Goal: Task Accomplishment & Management: Manage account settings

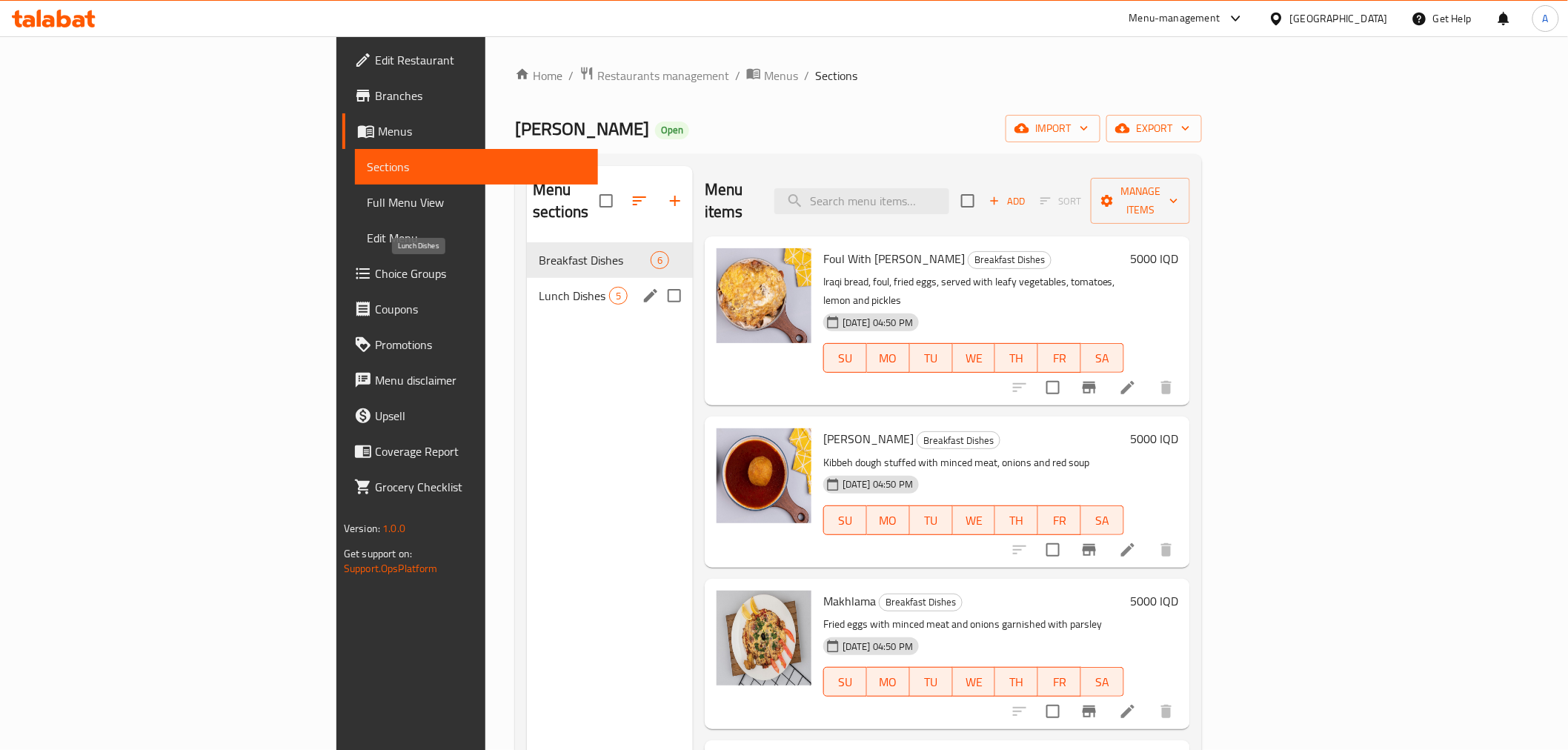
click at [538, 287] on span "Lunch Dishes" at bounding box center [574, 296] width 70 height 18
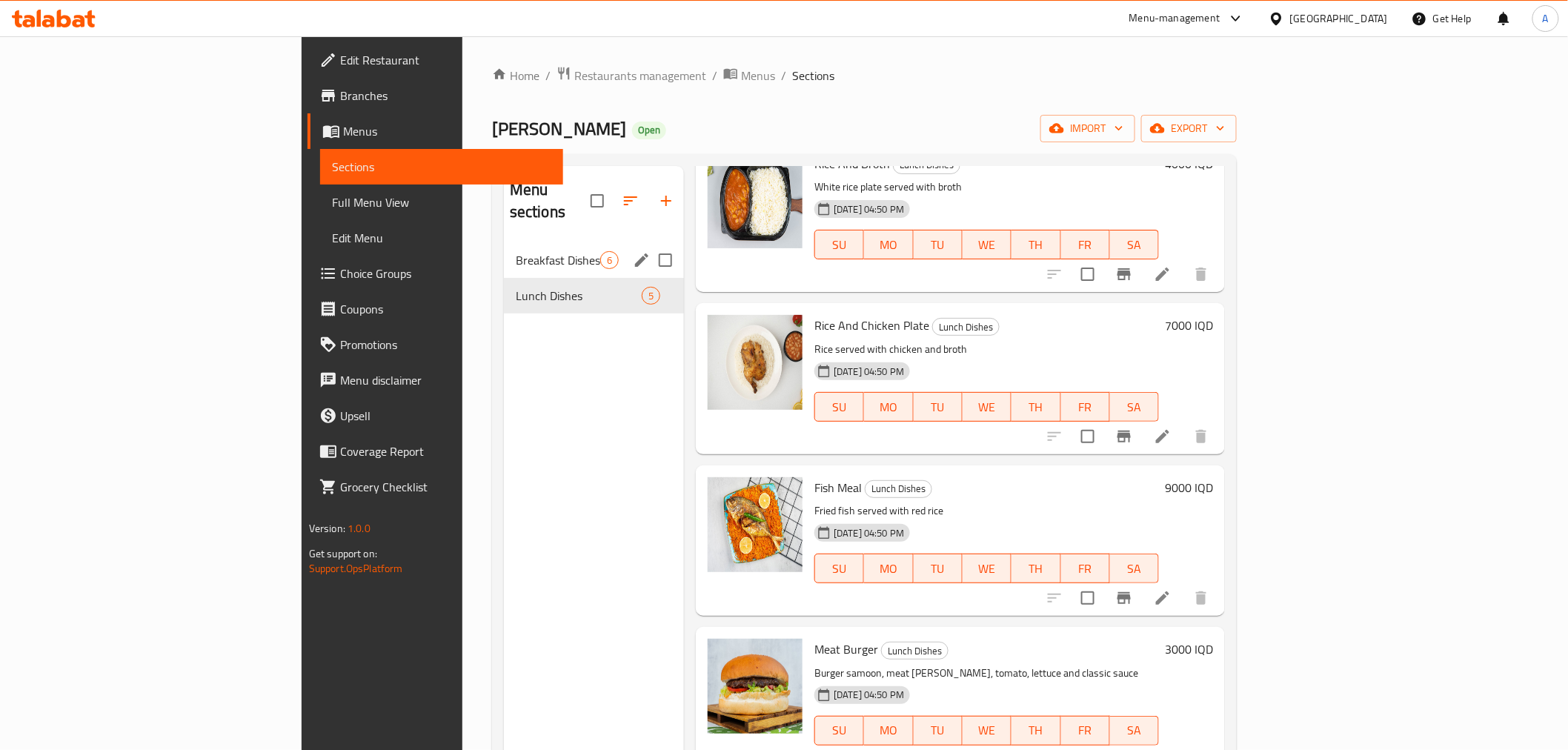
click at [504, 249] on div "Breakfast Dishes 6" at bounding box center [594, 260] width 180 height 36
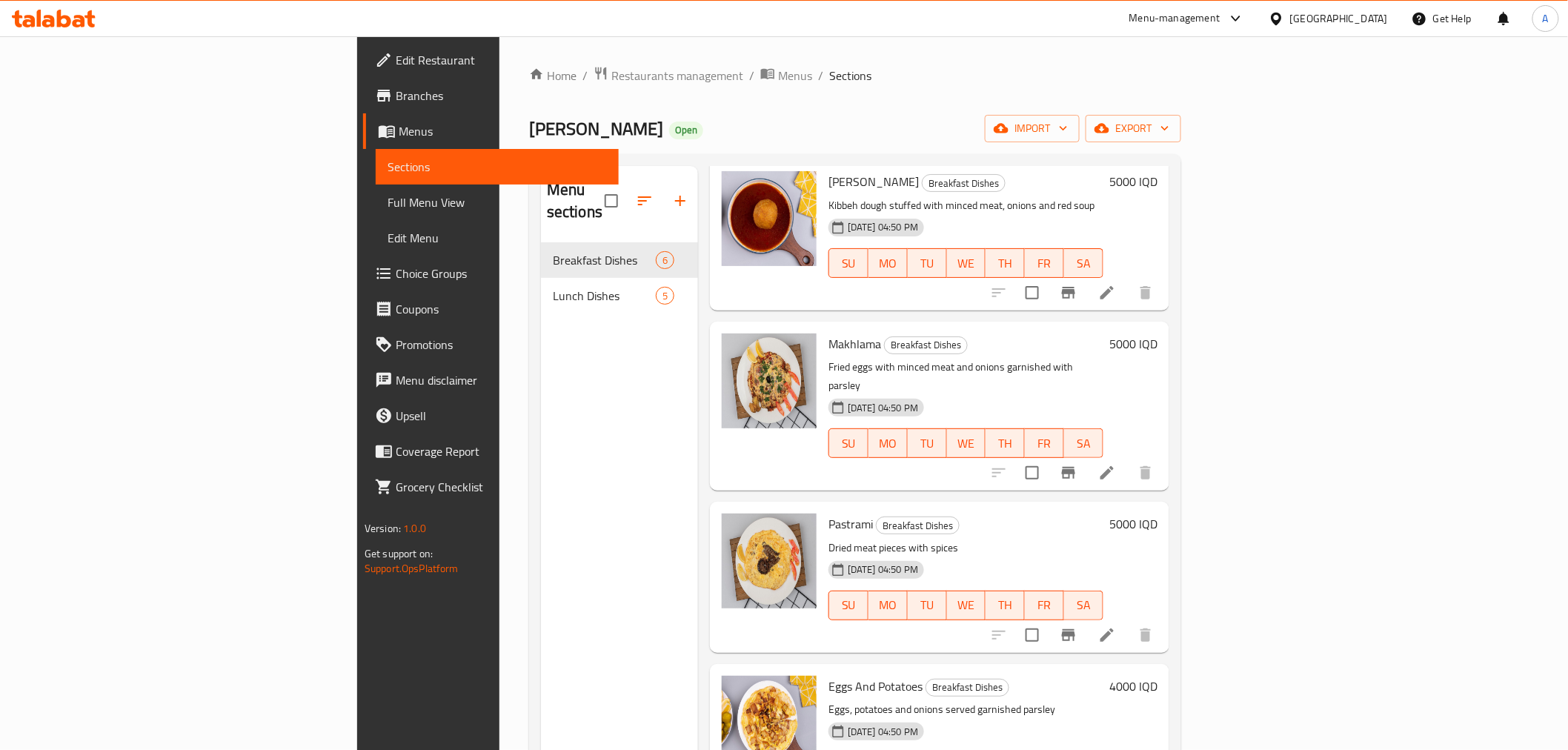
scroll to position [10, 0]
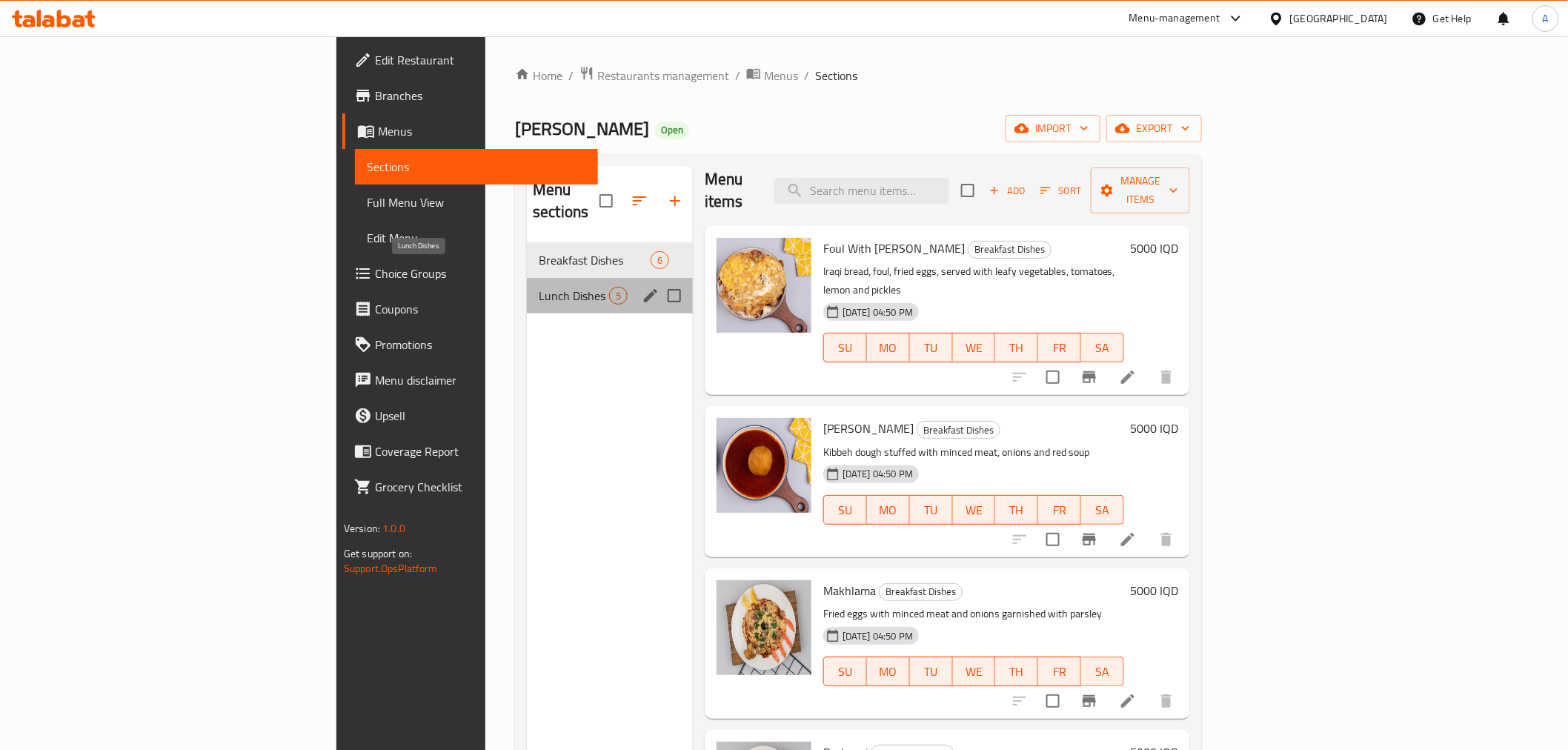
click at [538, 287] on span "Lunch Dishes" at bounding box center [574, 296] width 70 height 18
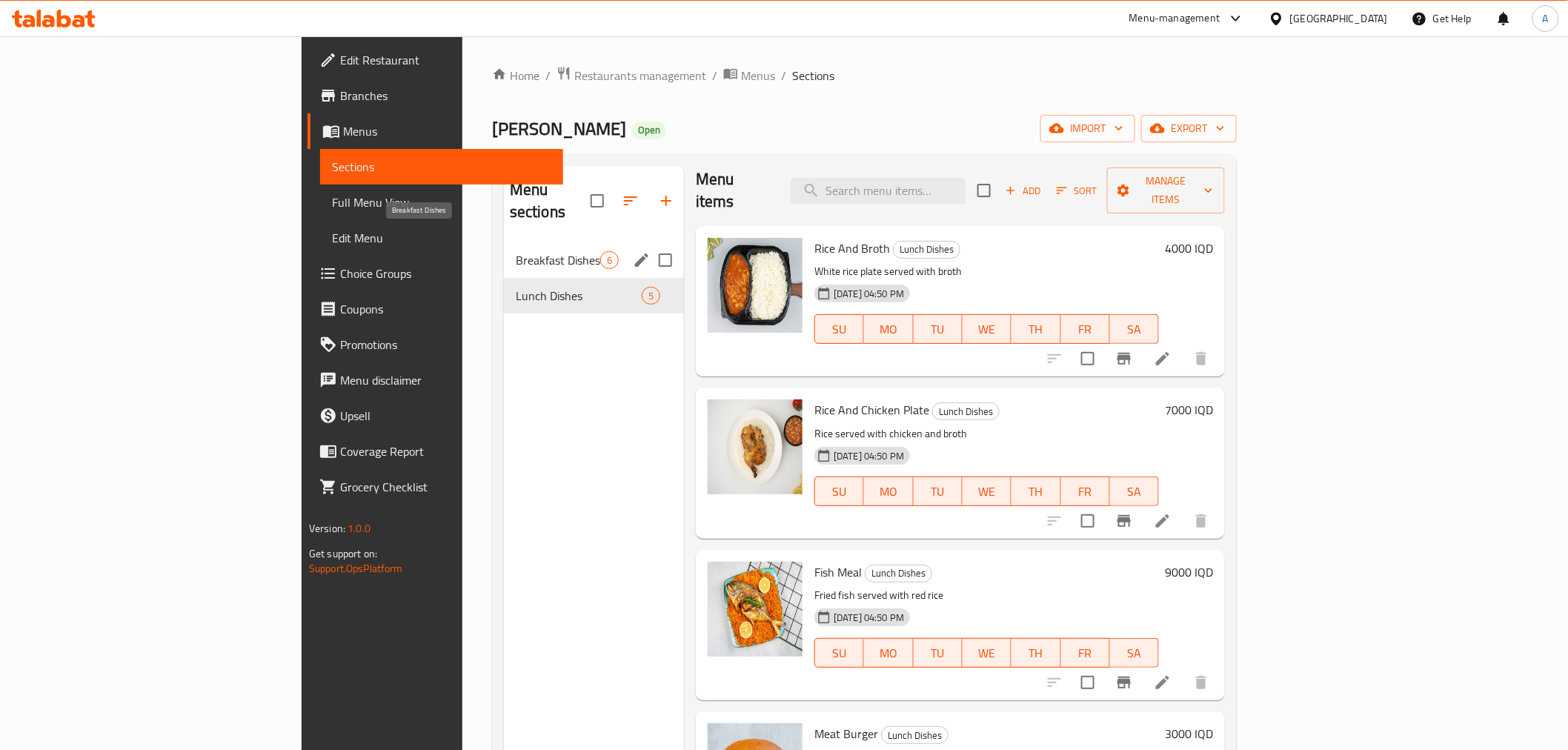
click at [516, 251] on span "Breakfast Dishes" at bounding box center [558, 260] width 84 height 18
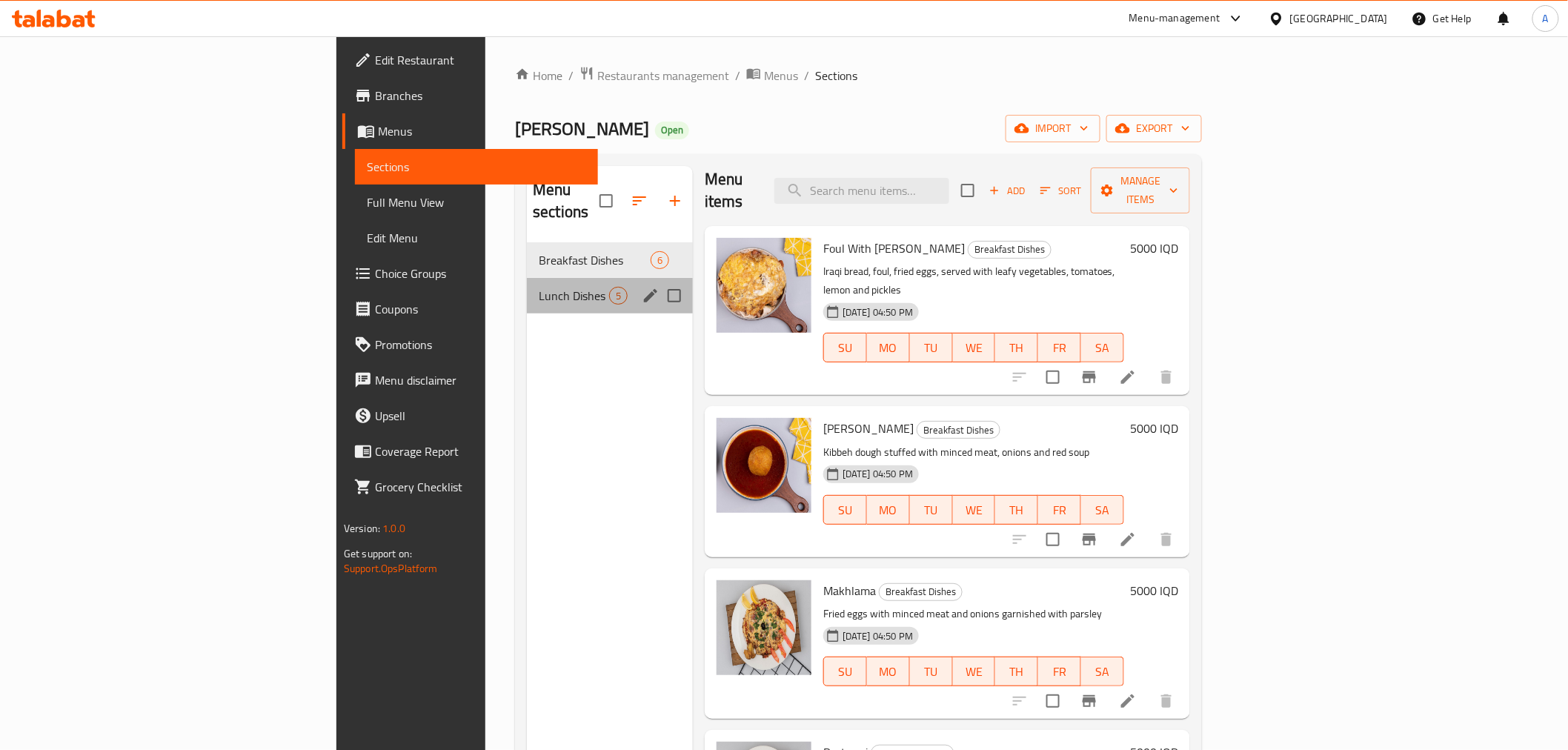
drag, startPoint x: 443, startPoint y: 290, endPoint x: 441, endPoint y: 276, distance: 14.1
click at [527, 290] on div "Lunch Dishes 5" at bounding box center [610, 296] width 166 height 36
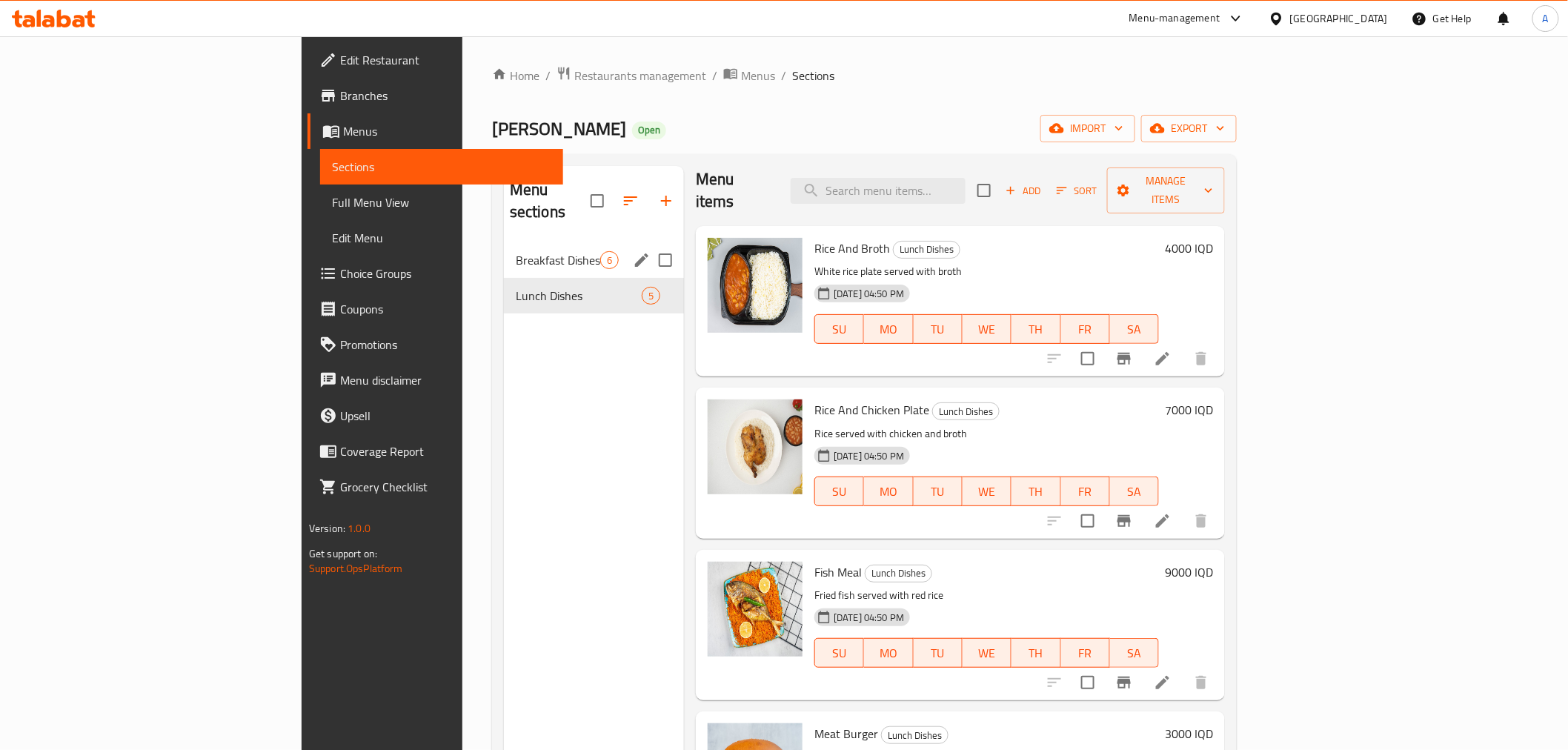
click at [516, 251] on span "Breakfast Dishes" at bounding box center [558, 260] width 84 height 18
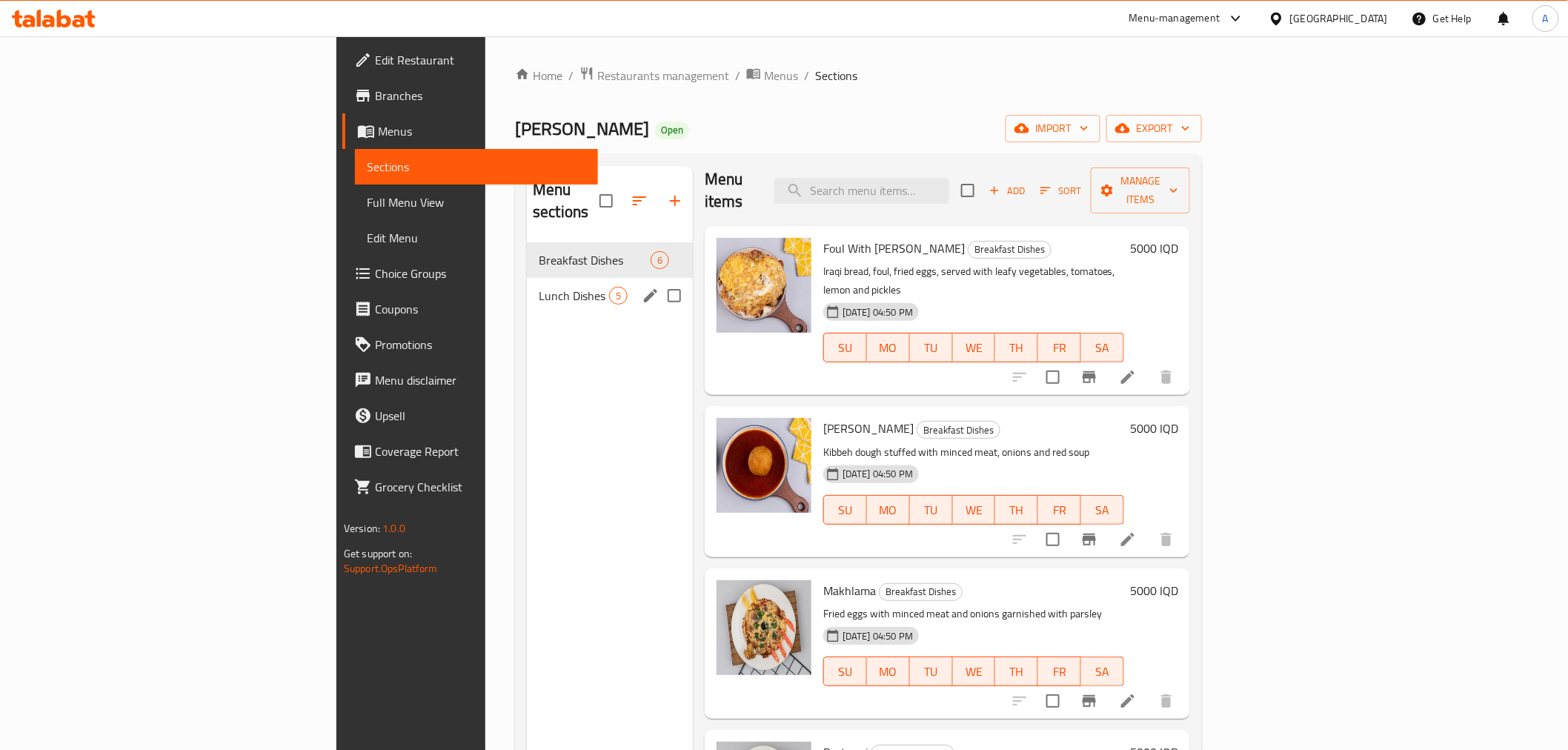
click at [527, 278] on div "Lunch Dishes 5" at bounding box center [610, 296] width 166 height 36
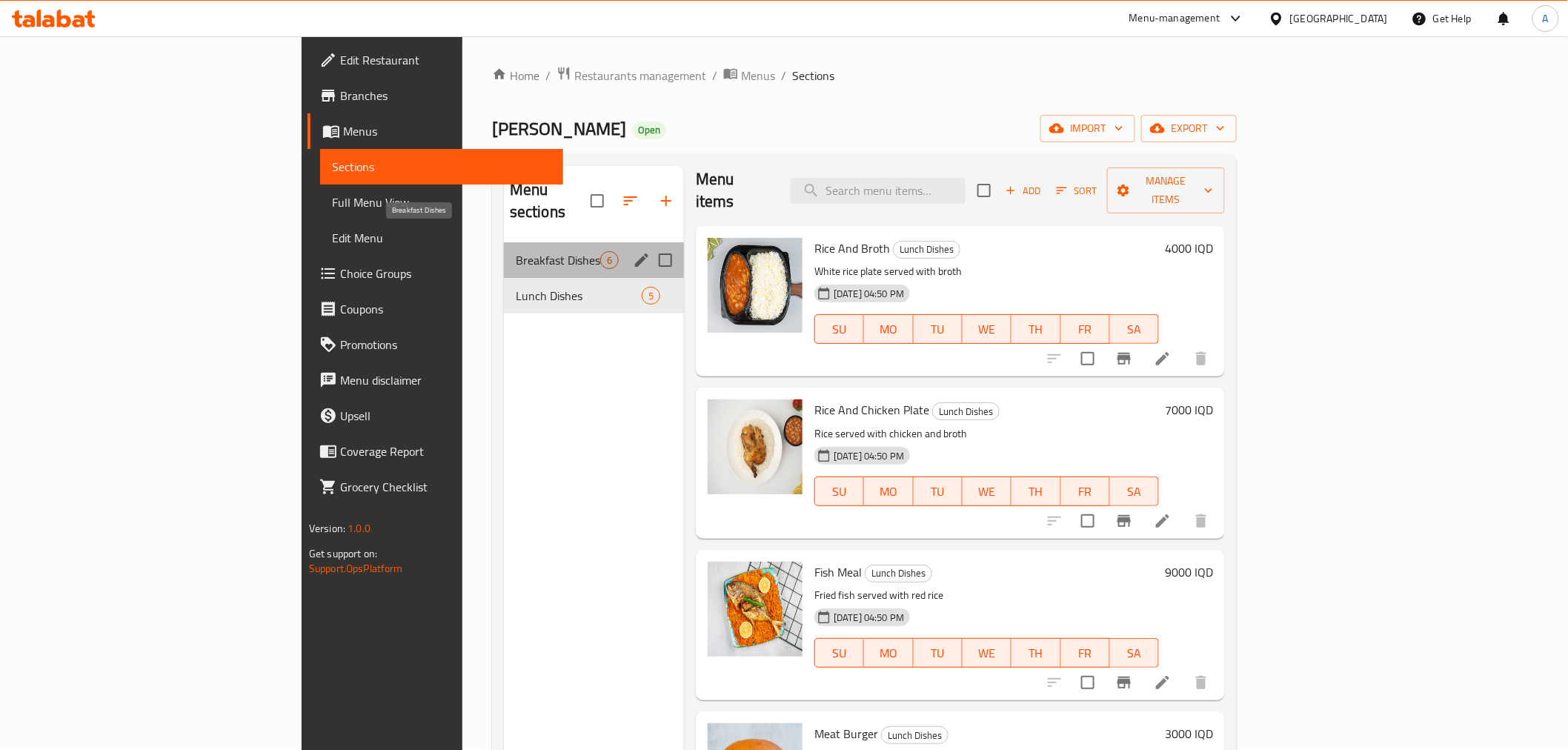
click at [516, 251] on span "Breakfast Dishes" at bounding box center [558, 260] width 84 height 18
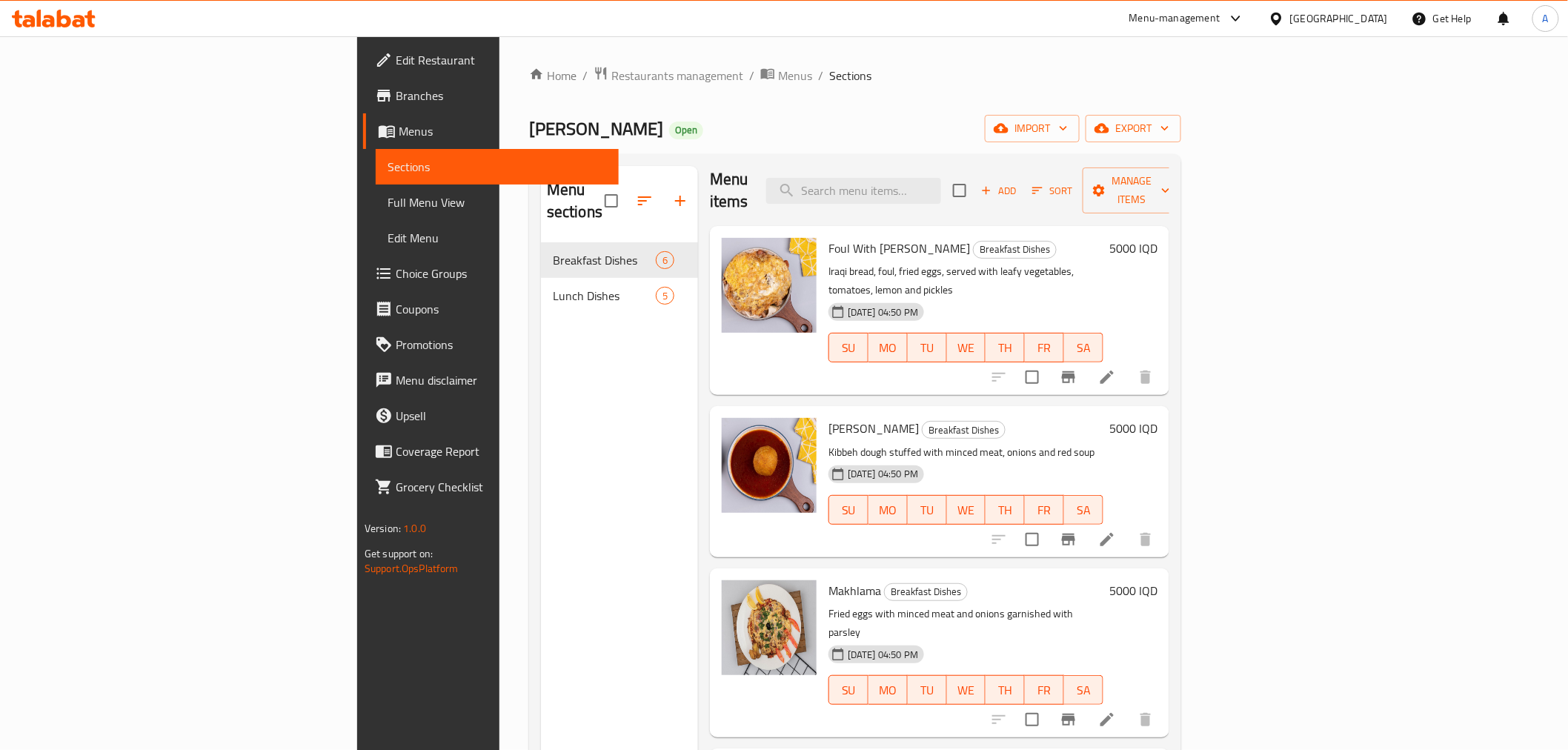
click at [541, 301] on div "Menu sections Breakfast Dishes 6 Lunch Dishes 5" at bounding box center [619, 541] width 157 height 750
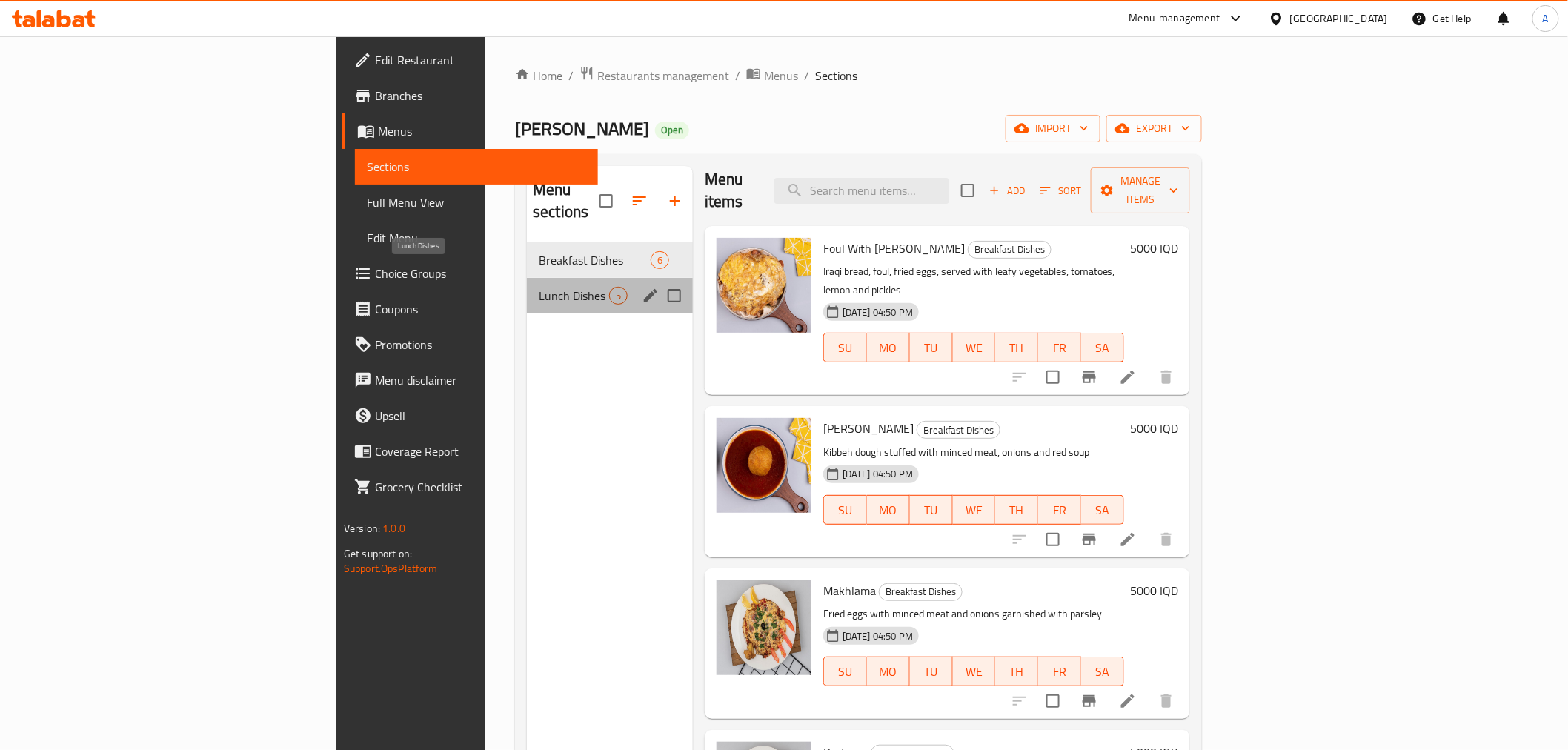
click at [538, 287] on span "Lunch Dishes" at bounding box center [574, 296] width 70 height 18
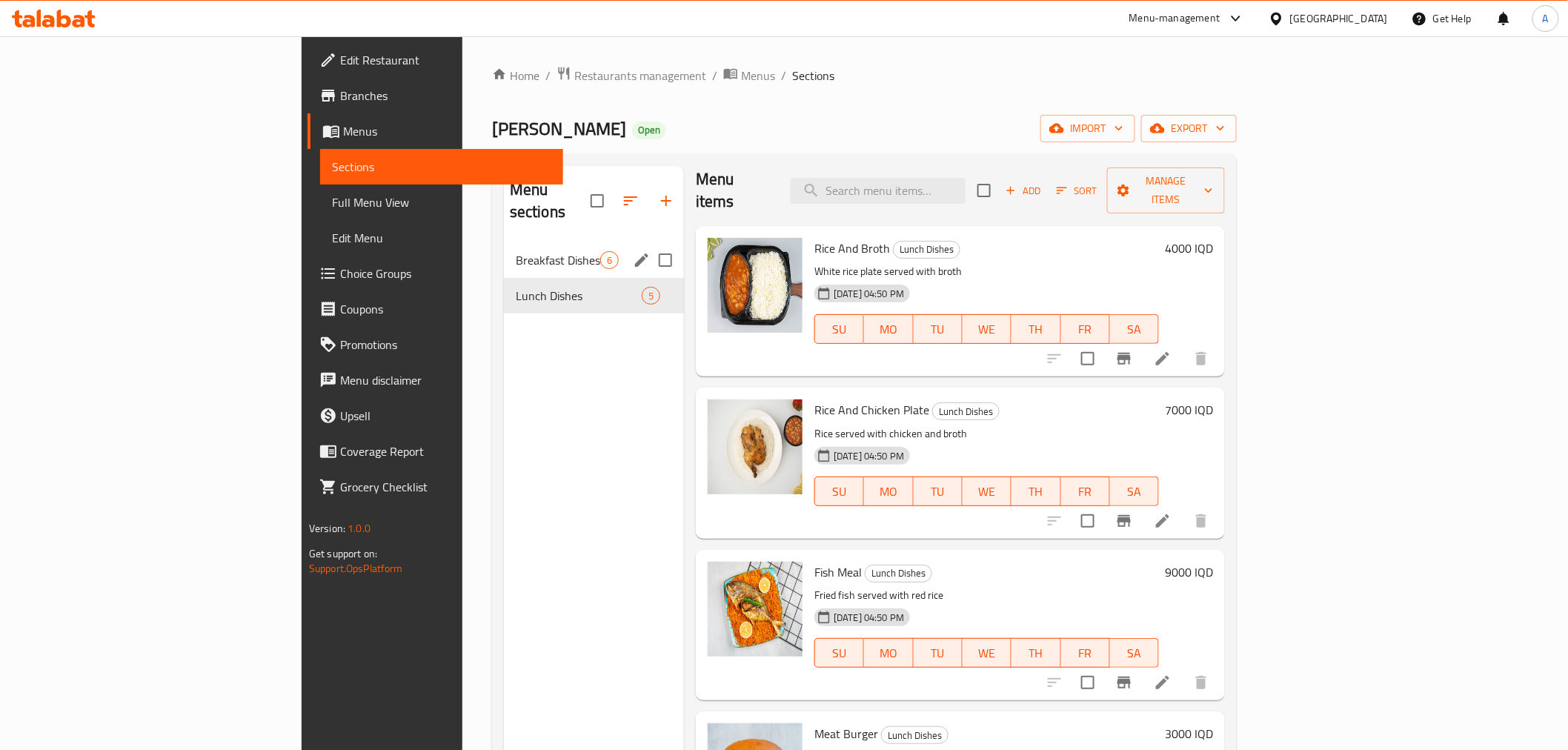
click at [516, 251] on span "Breakfast Dishes" at bounding box center [558, 260] width 84 height 18
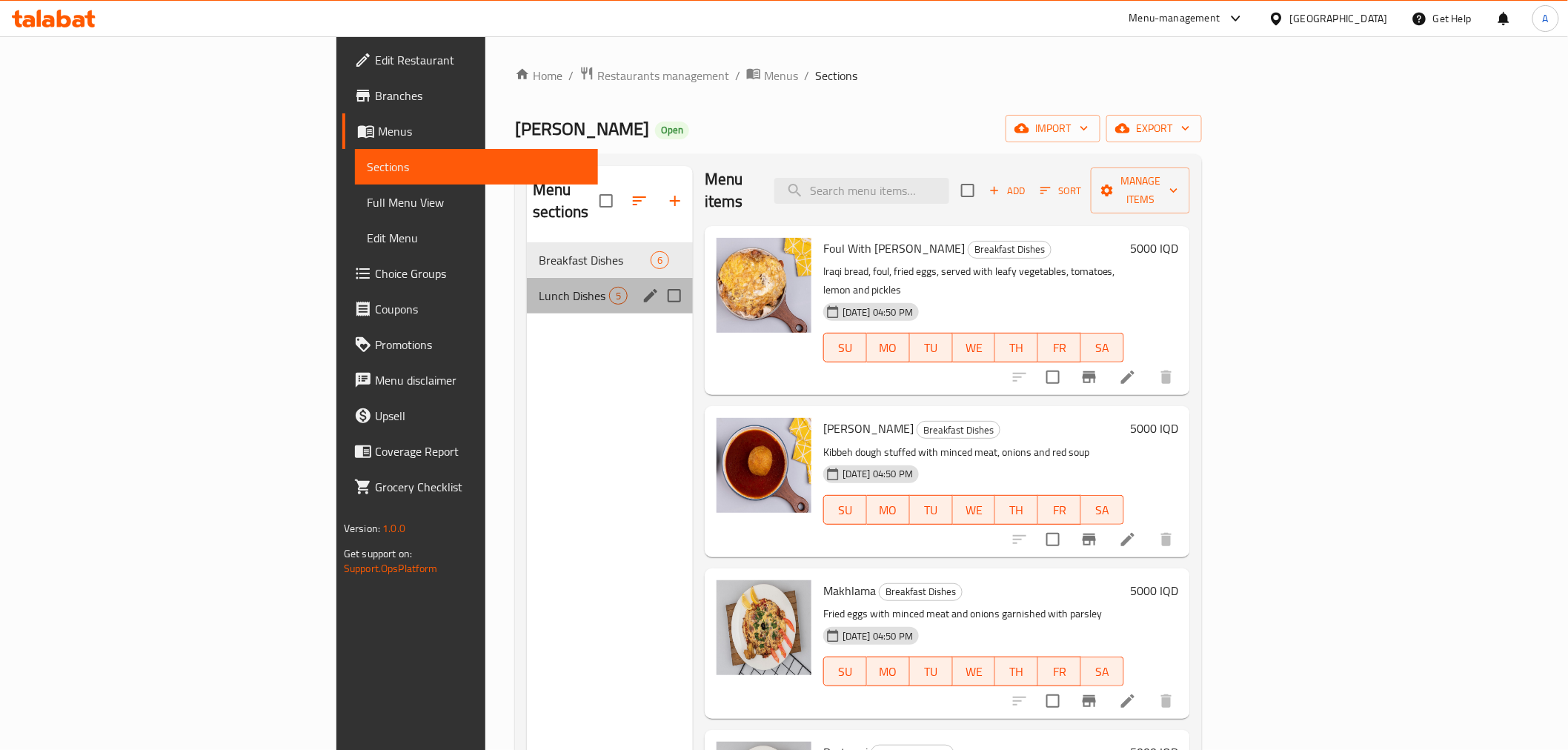
click at [527, 290] on div "Lunch Dishes 5" at bounding box center [610, 296] width 166 height 36
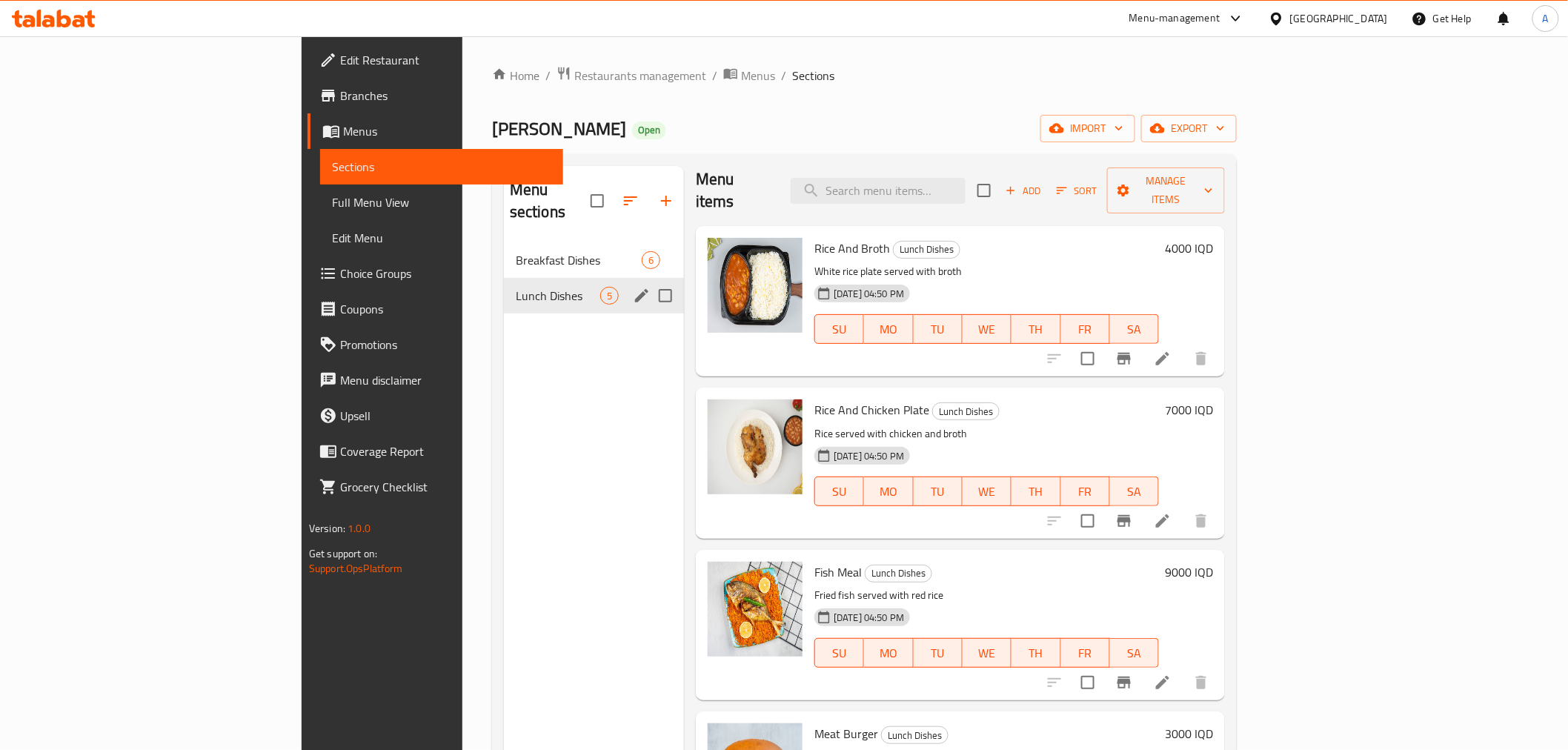
click at [516, 251] on span "Breakfast Dishes" at bounding box center [579, 260] width 126 height 18
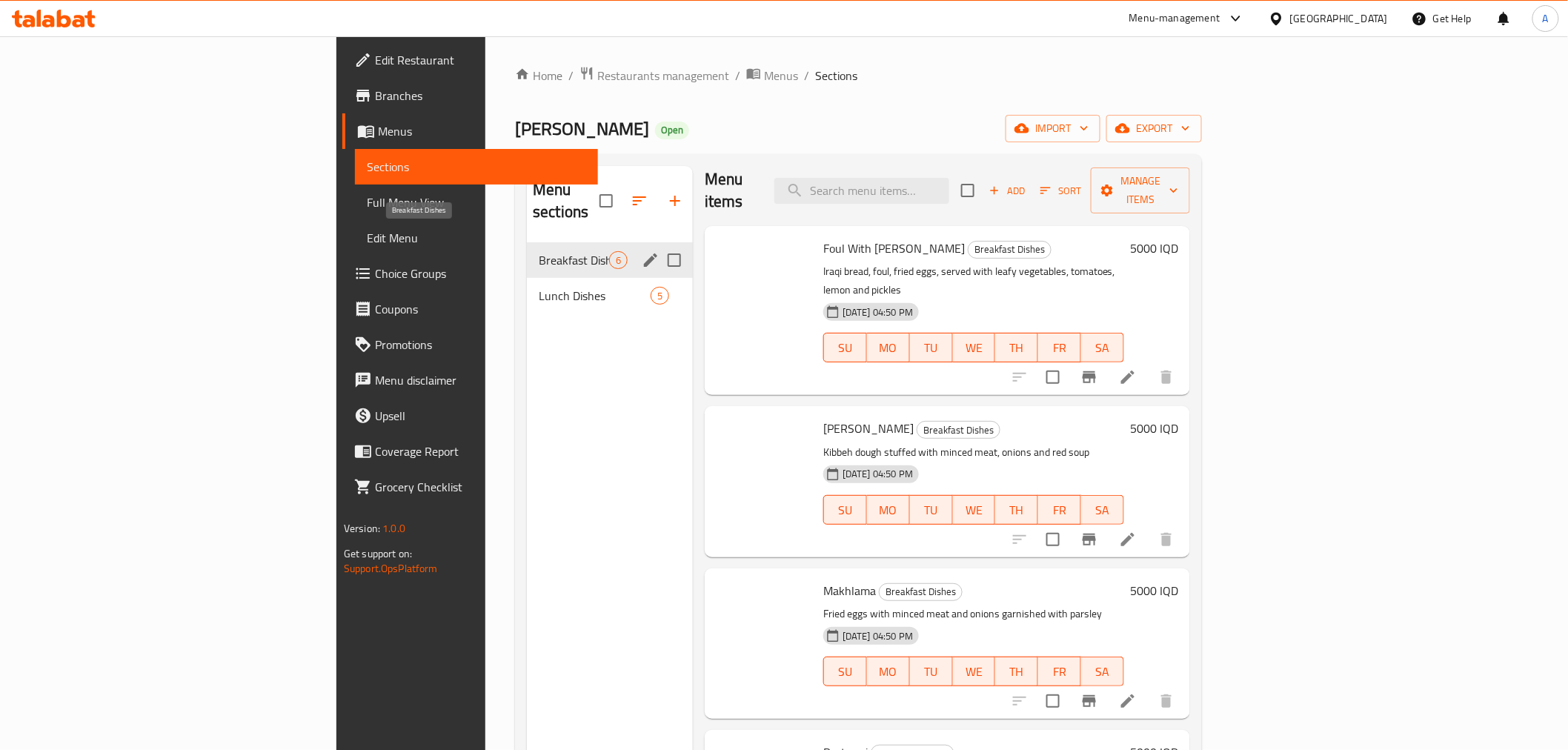
click at [538, 287] on span "Lunch Dishes" at bounding box center [594, 296] width 112 height 18
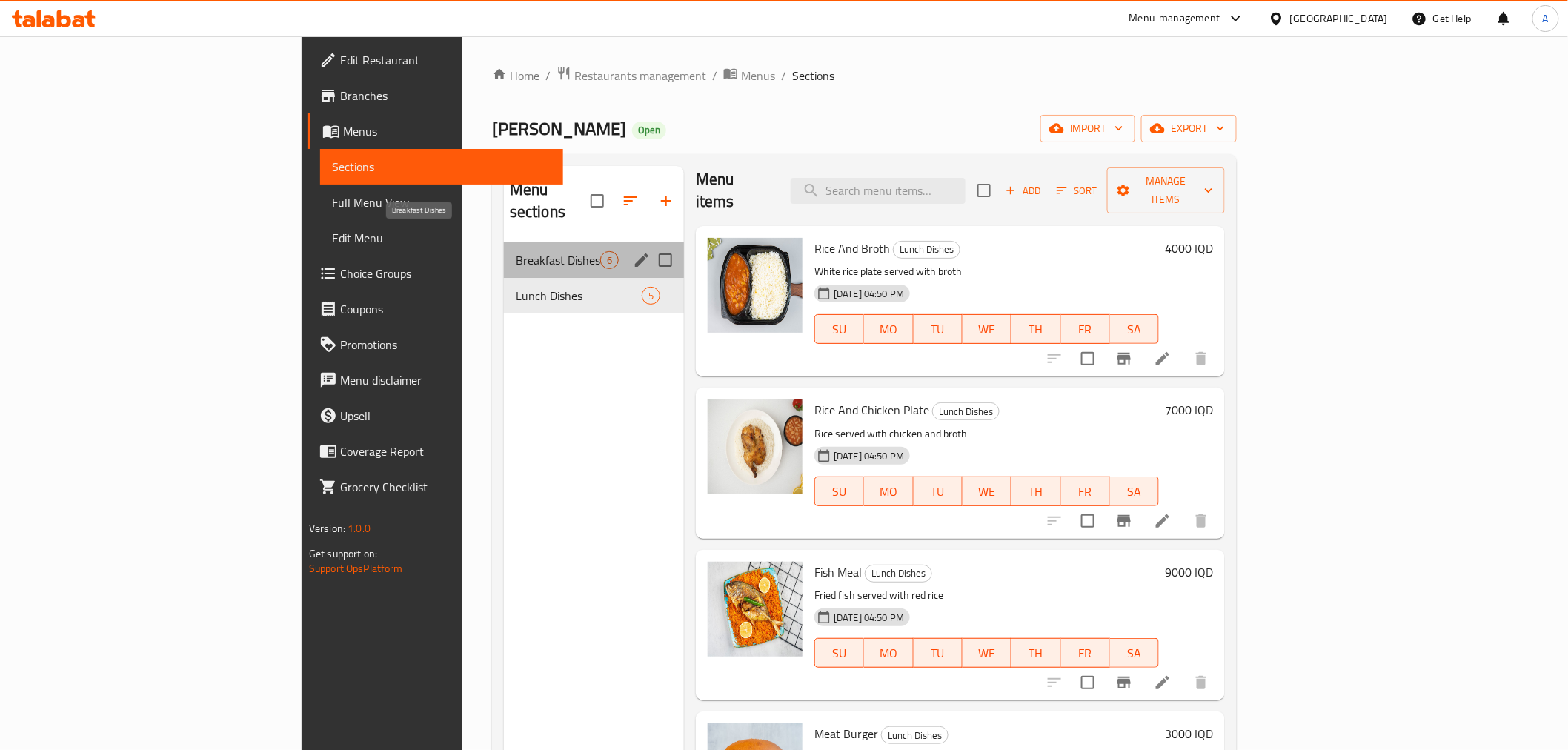
click at [516, 251] on span "Breakfast Dishes" at bounding box center [558, 260] width 84 height 18
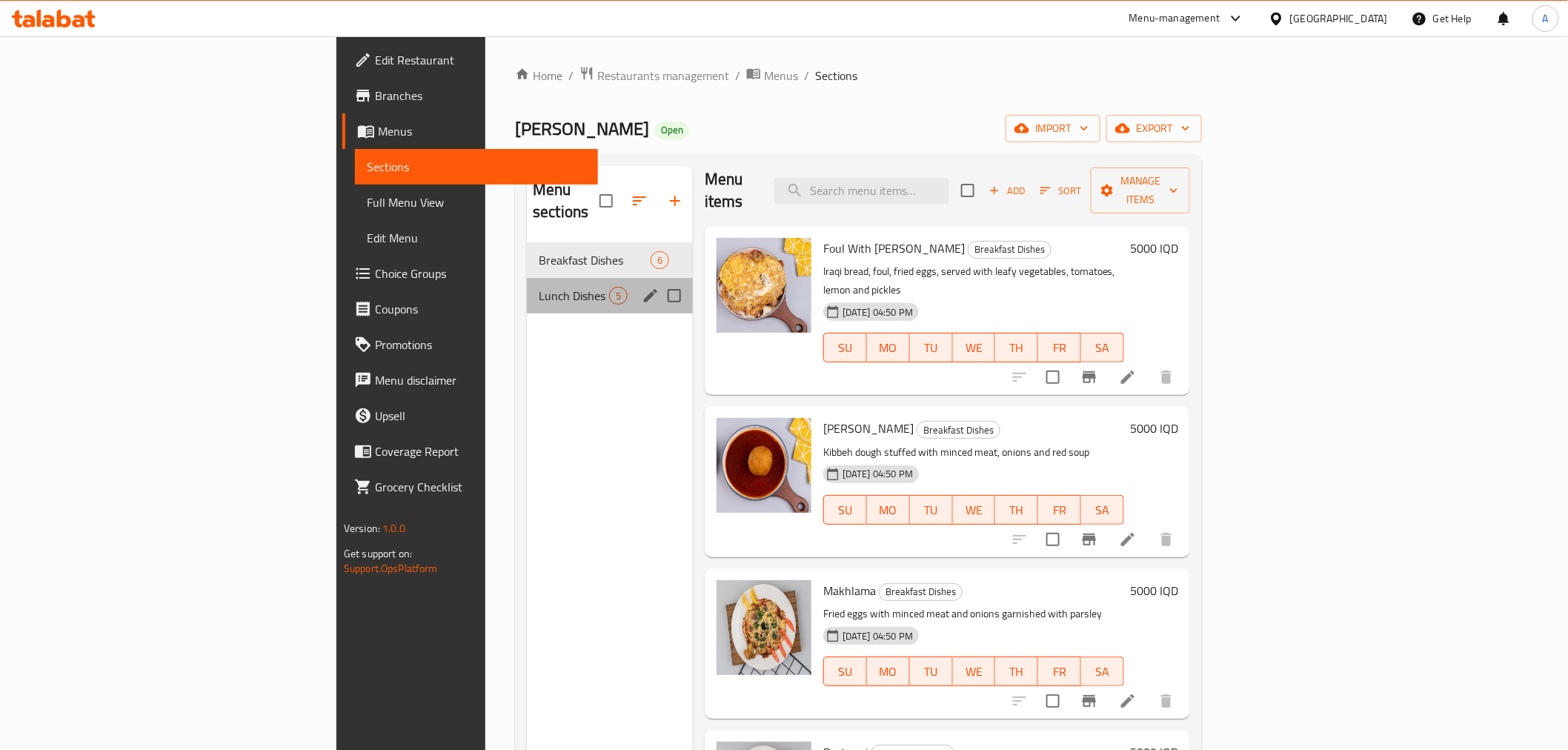
click at [527, 278] on div "Lunch Dishes 5" at bounding box center [610, 296] width 166 height 36
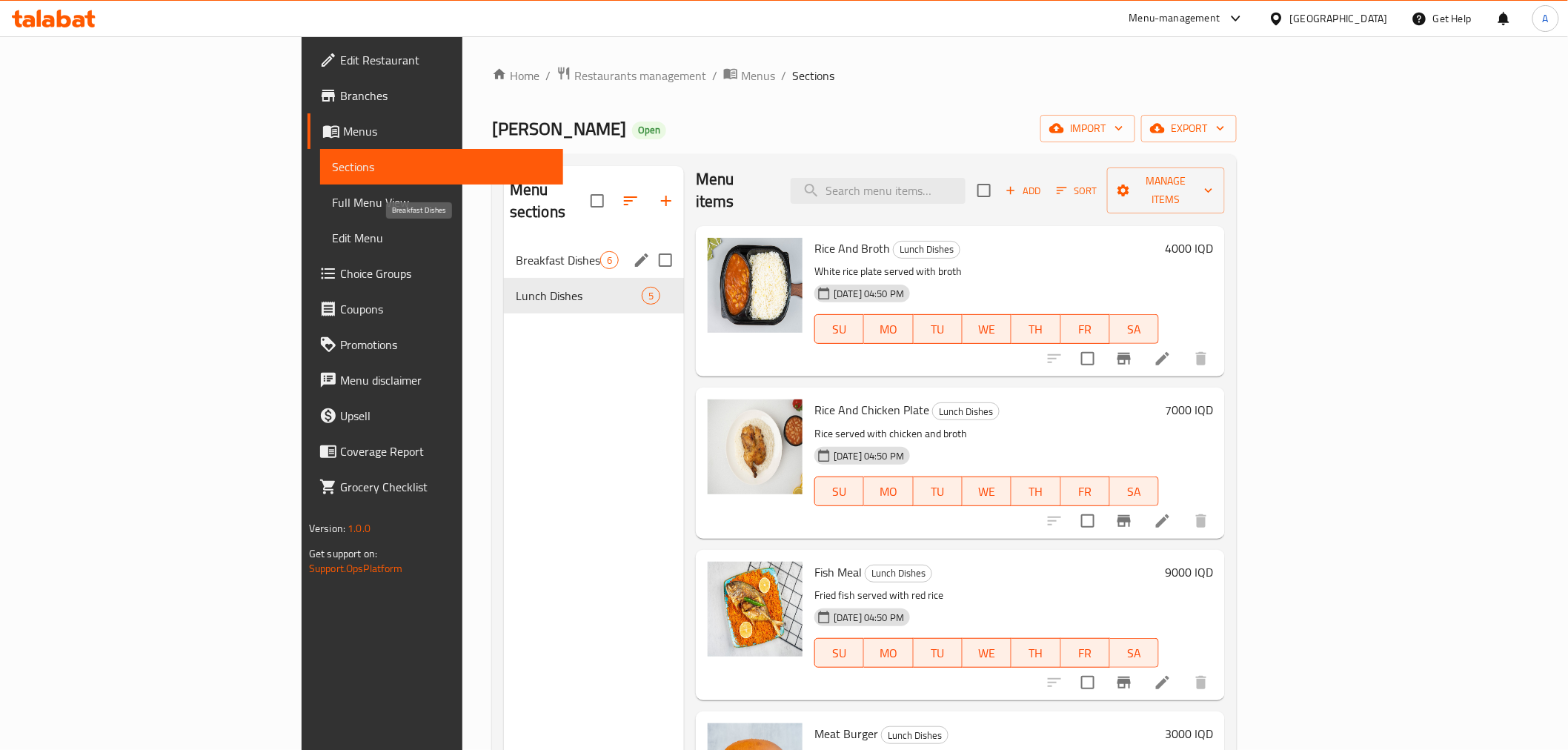
click at [504, 242] on div "Breakfast Dishes 6" at bounding box center [594, 260] width 180 height 36
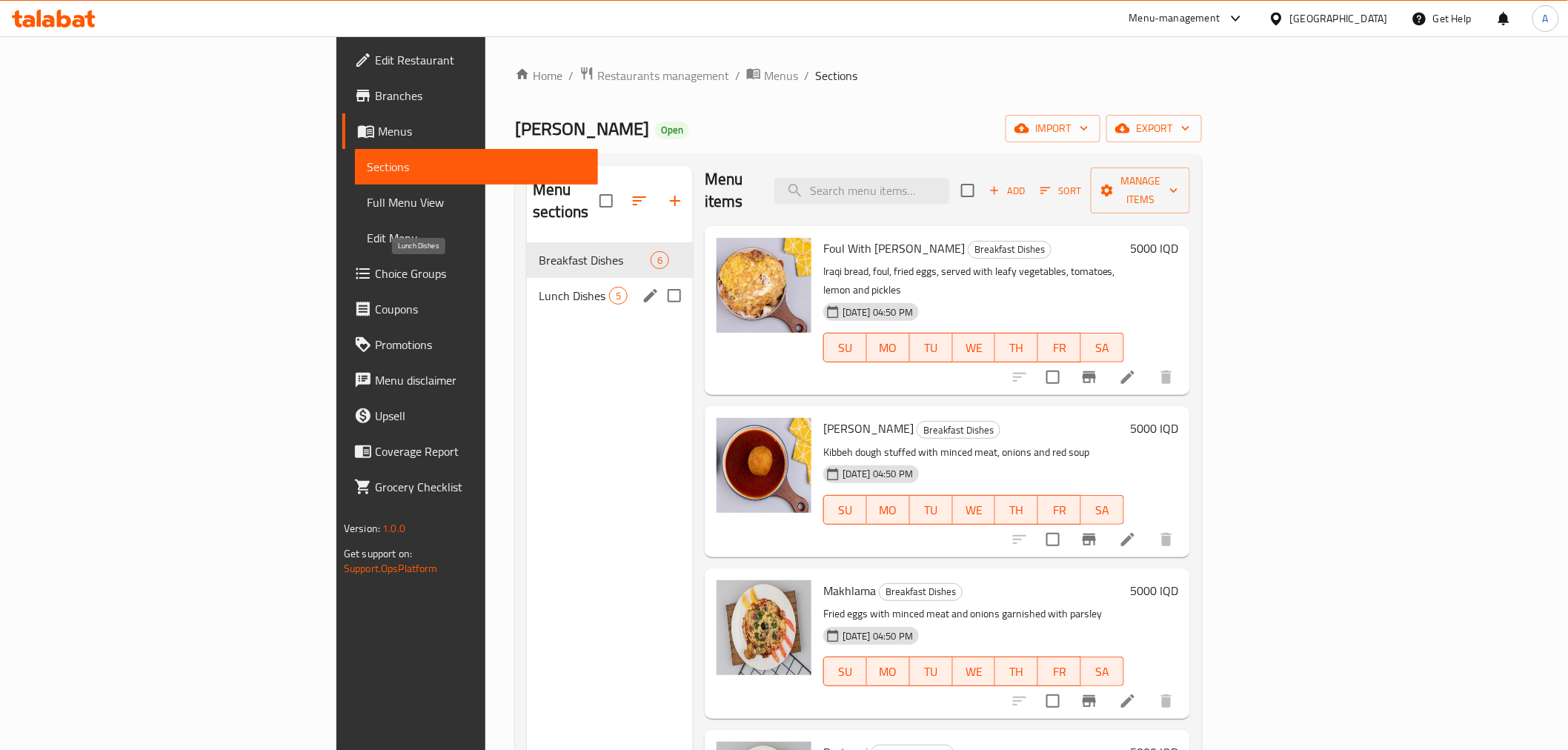
click at [538, 287] on span "Lunch Dishes" at bounding box center [574, 296] width 70 height 18
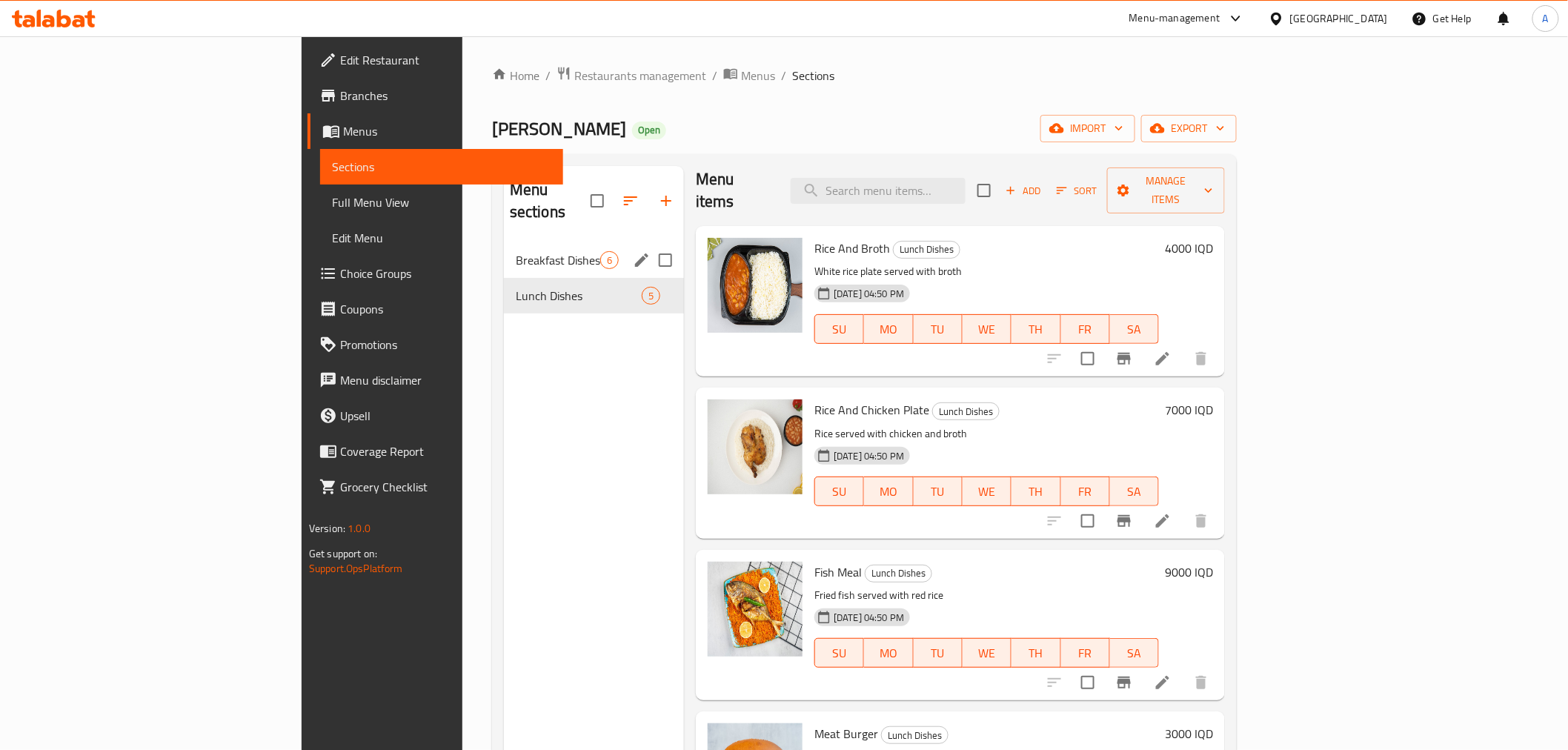
click at [504, 250] on div "Breakfast Dishes 6" at bounding box center [594, 260] width 180 height 36
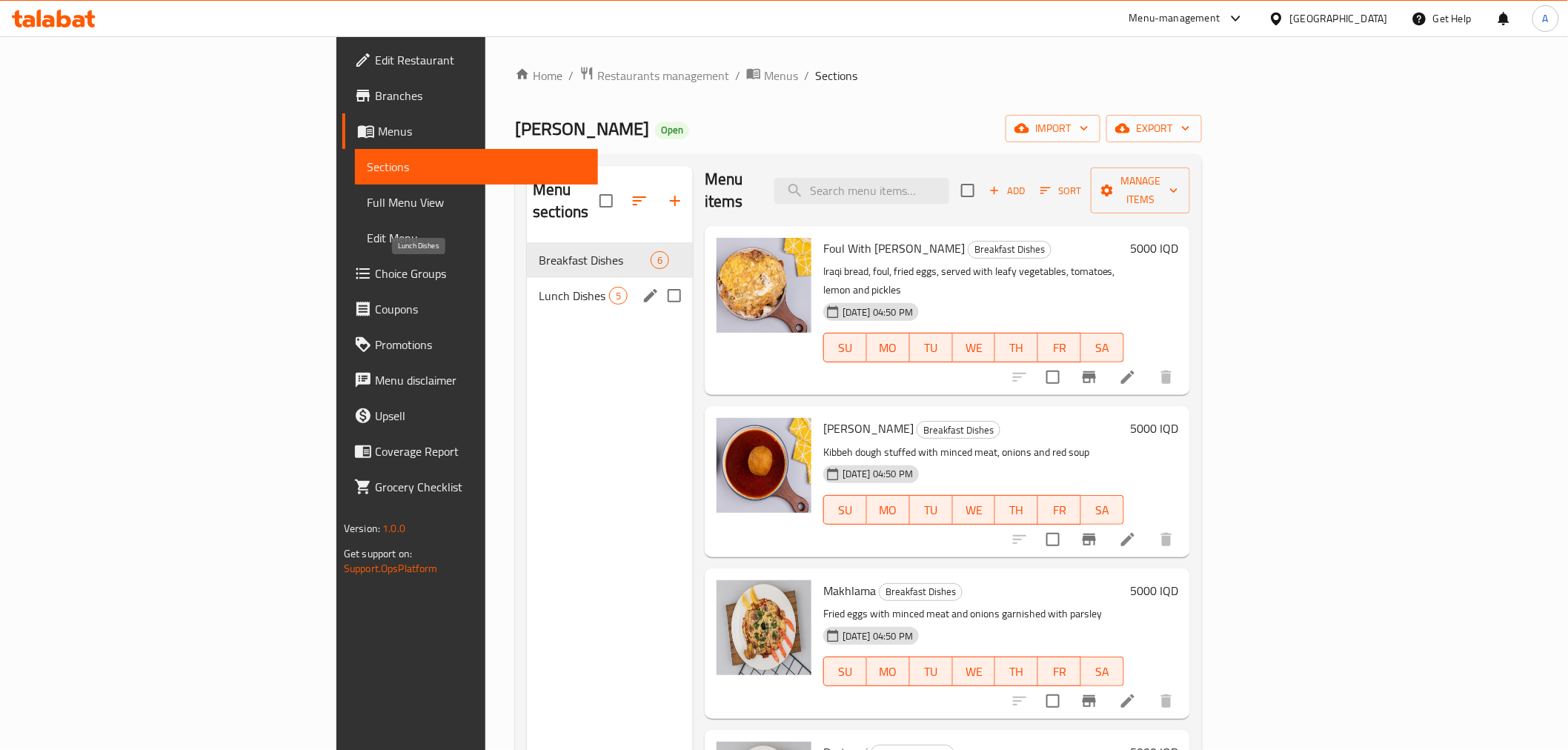
click at [538, 287] on span "Lunch Dishes" at bounding box center [574, 296] width 70 height 18
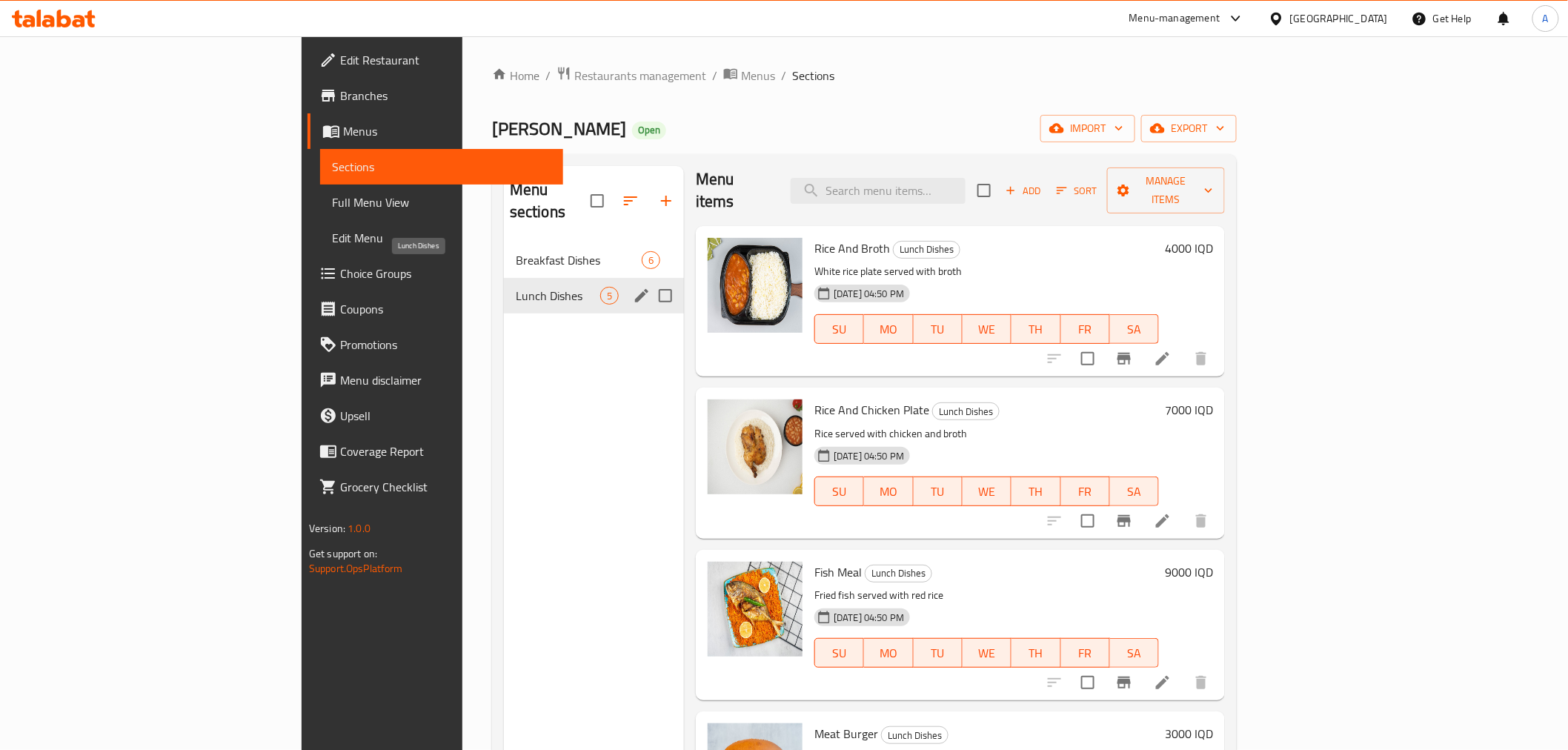
click at [504, 242] on div "Breakfast Dishes 6" at bounding box center [594, 260] width 180 height 36
